Goal: Transaction & Acquisition: Purchase product/service

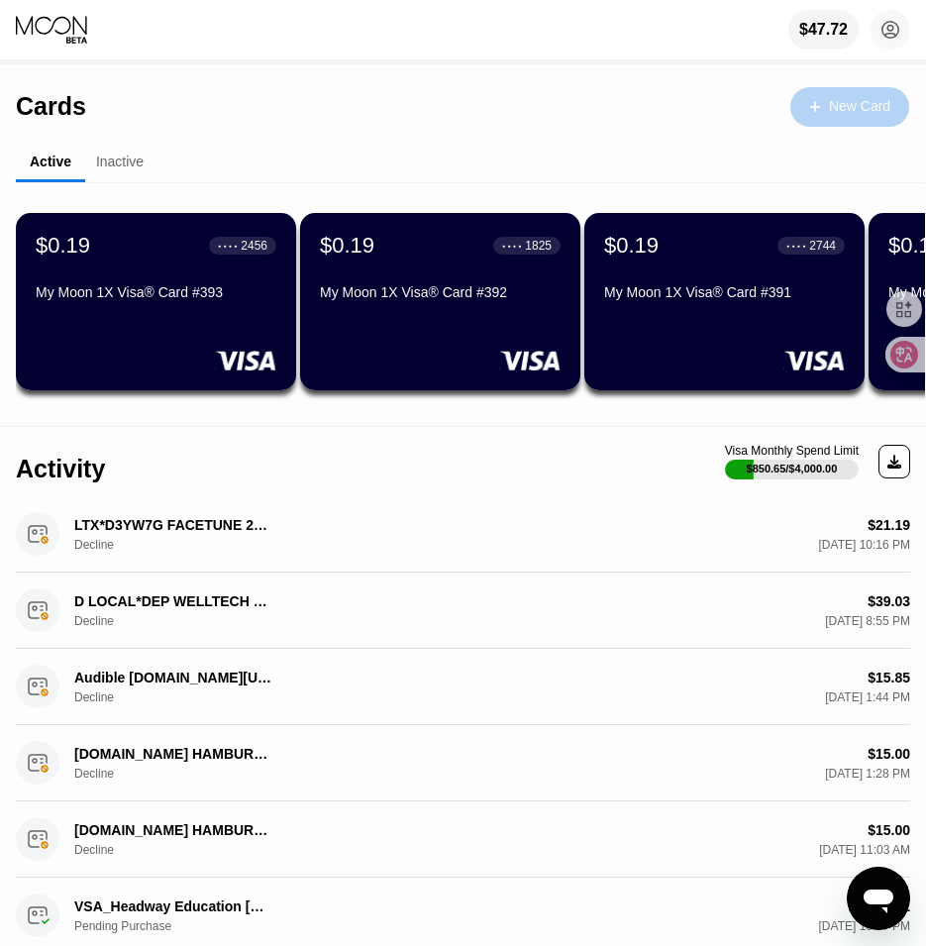
click at [852, 108] on div "New Card" at bounding box center [859, 106] width 61 height 17
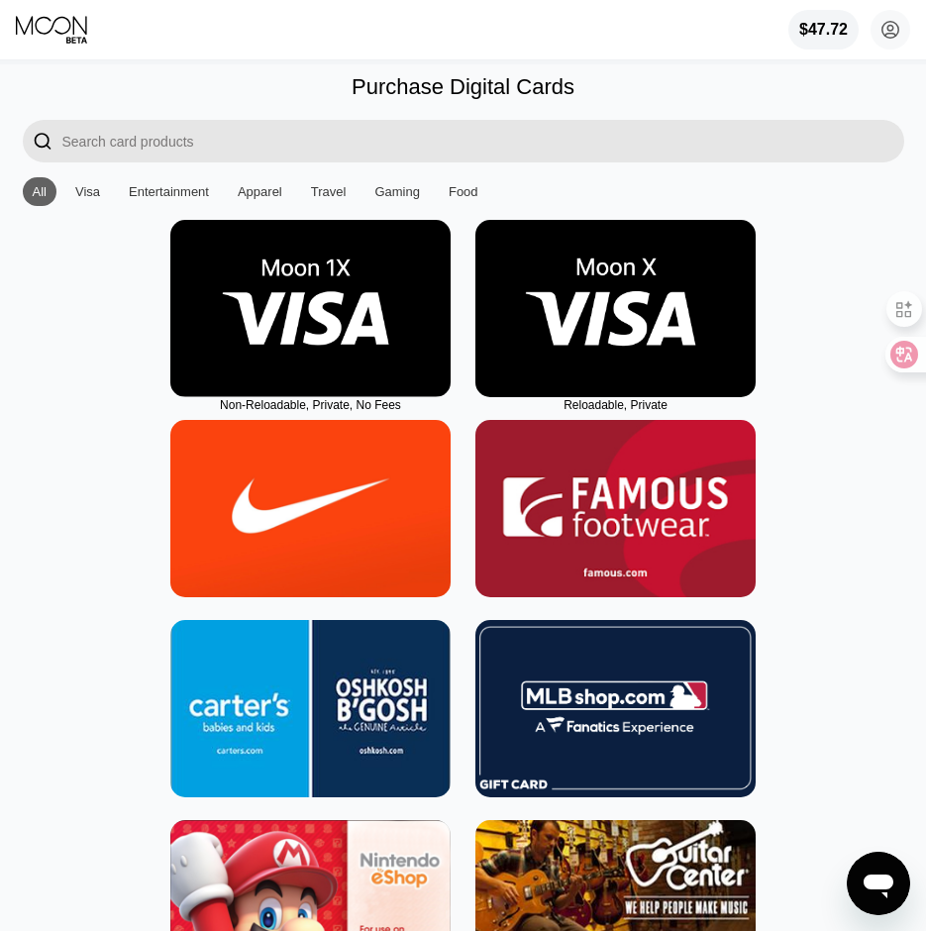
click at [325, 351] on img at bounding box center [310, 308] width 280 height 177
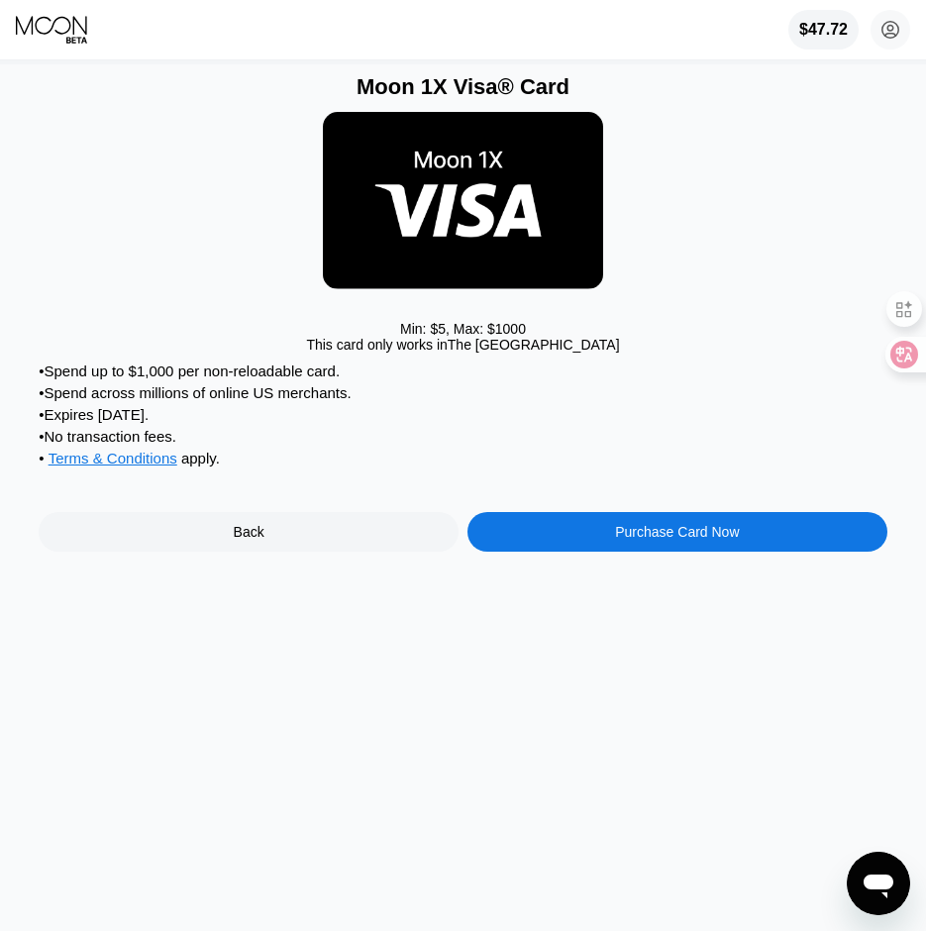
click at [657, 540] on div "Purchase Card Now" at bounding box center [677, 532] width 420 height 40
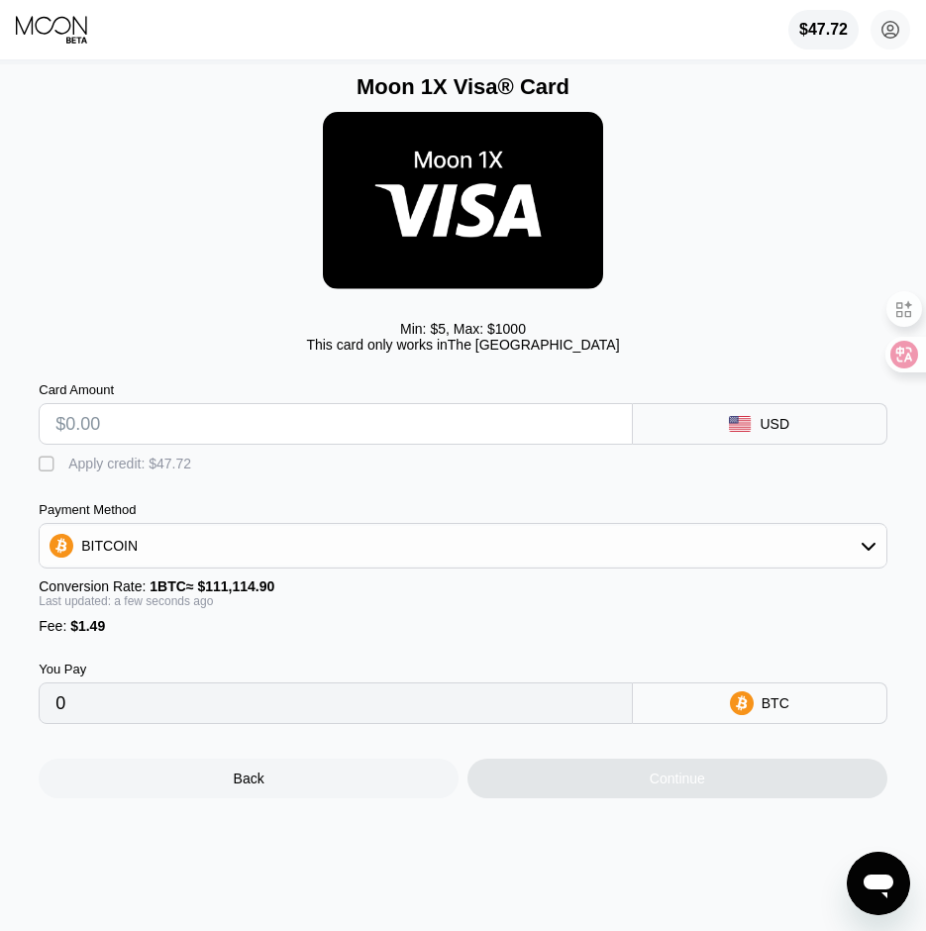
click at [212, 435] on input "text" at bounding box center [335, 424] width 561 height 40
type input "$25"
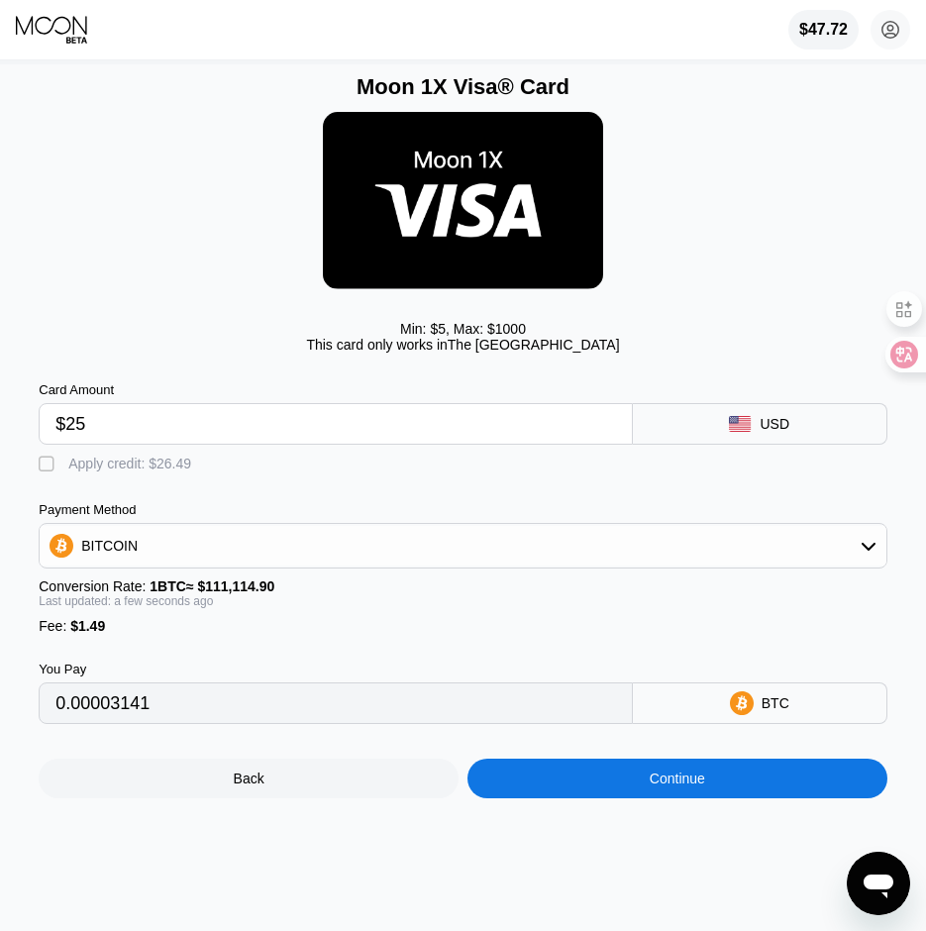
type input "0.00023841"
type input "$25"
click at [48, 474] on div "" at bounding box center [49, 465] width 20 height 20
type input "0"
click at [670, 792] on div "Continue" at bounding box center [677, 779] width 420 height 40
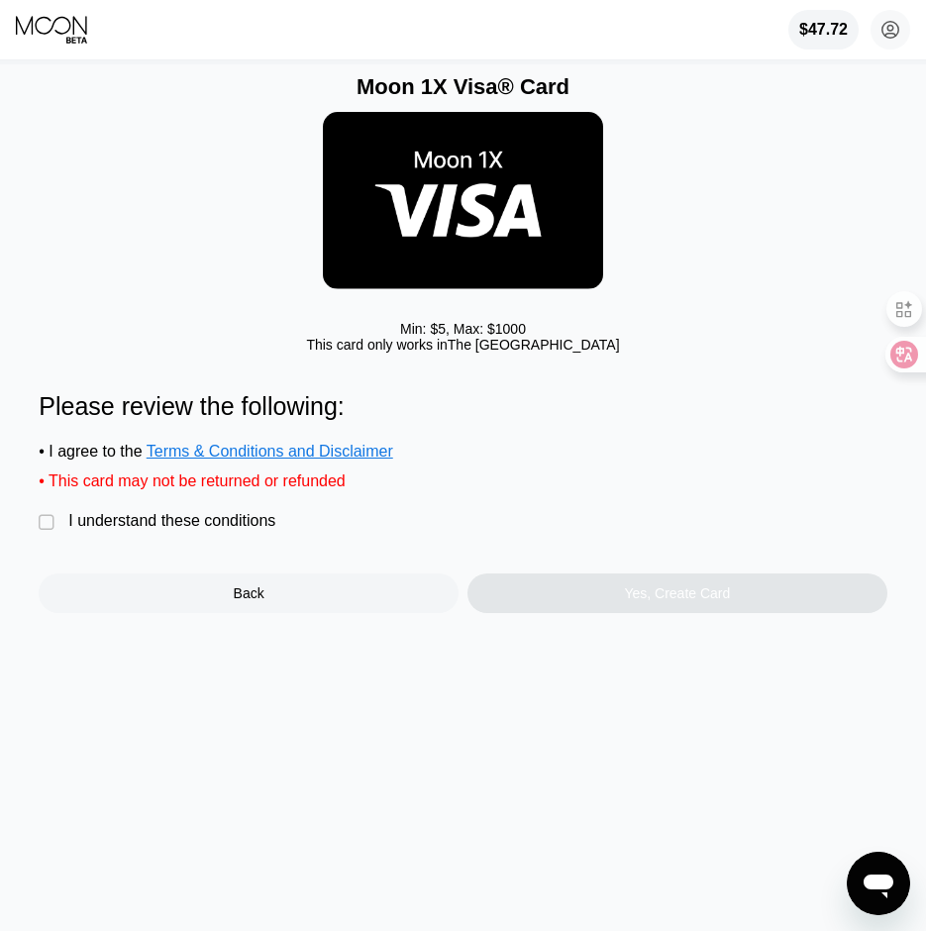
click at [186, 530] on div "I understand these conditions" at bounding box center [171, 521] width 207 height 18
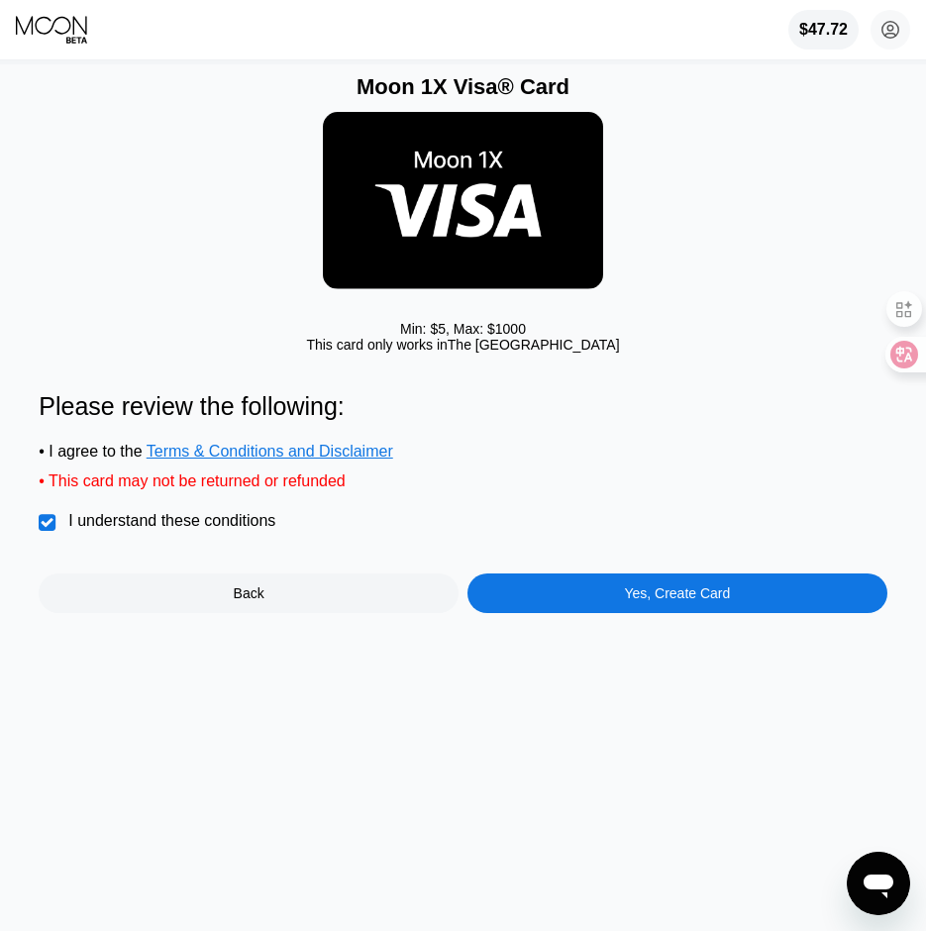
click at [691, 601] on div "Yes, Create Card" at bounding box center [677, 593] width 106 height 16
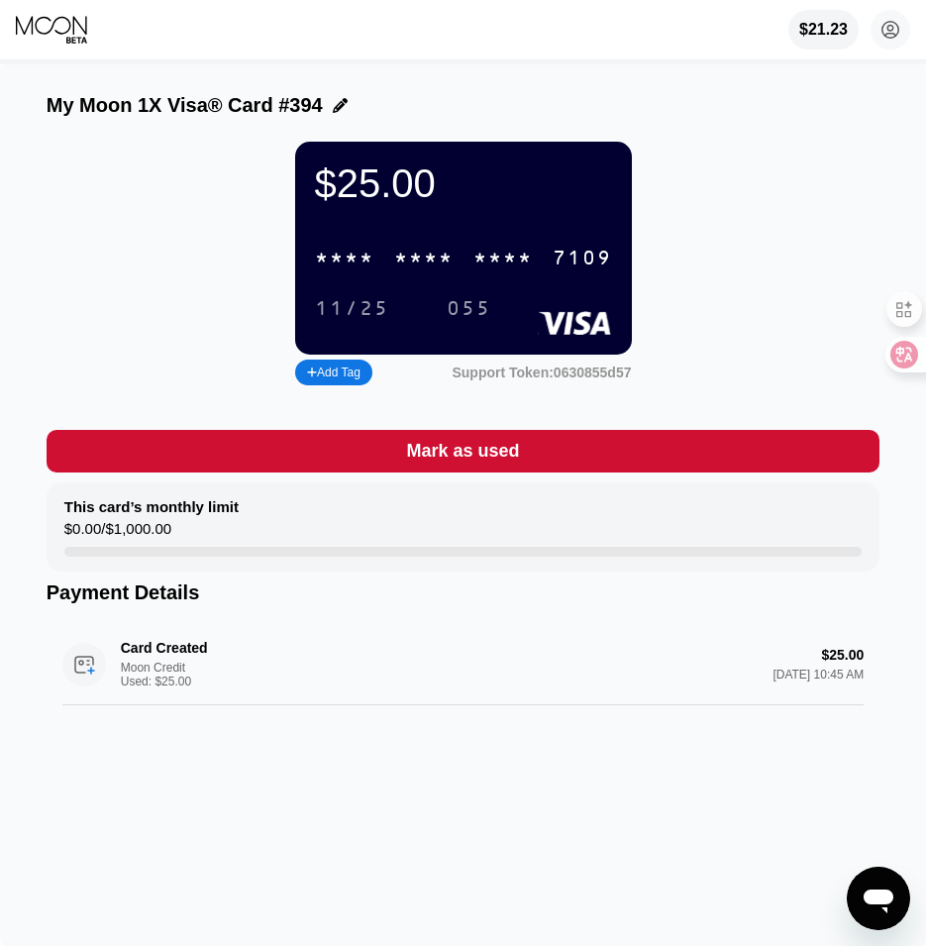
click at [488, 264] on div "* * * *" at bounding box center [502, 259] width 59 height 23
